Goal: Information Seeking & Learning: Learn about a topic

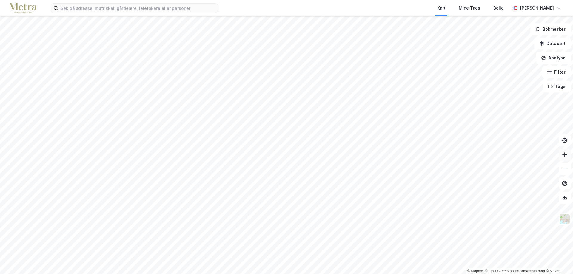
click at [567, 156] on icon at bounding box center [565, 155] width 6 height 6
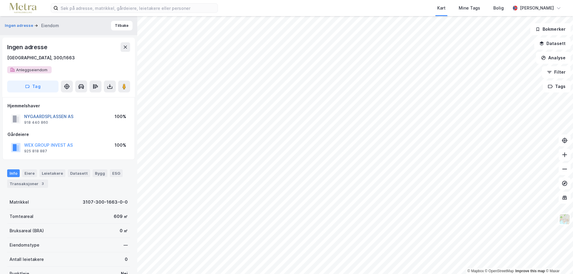
click at [0, 0] on button "NYGAARDSPLASSEN AS" at bounding box center [0, 0] width 0 height 0
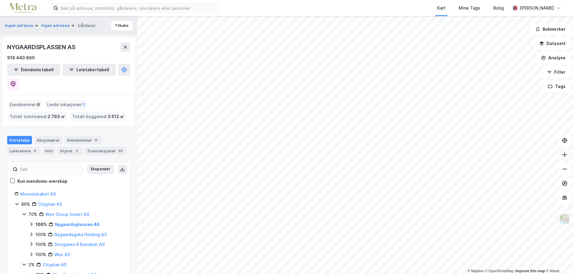
click at [568, 157] on button at bounding box center [565, 155] width 12 height 12
